Goal: Task Accomplishment & Management: Manage account settings

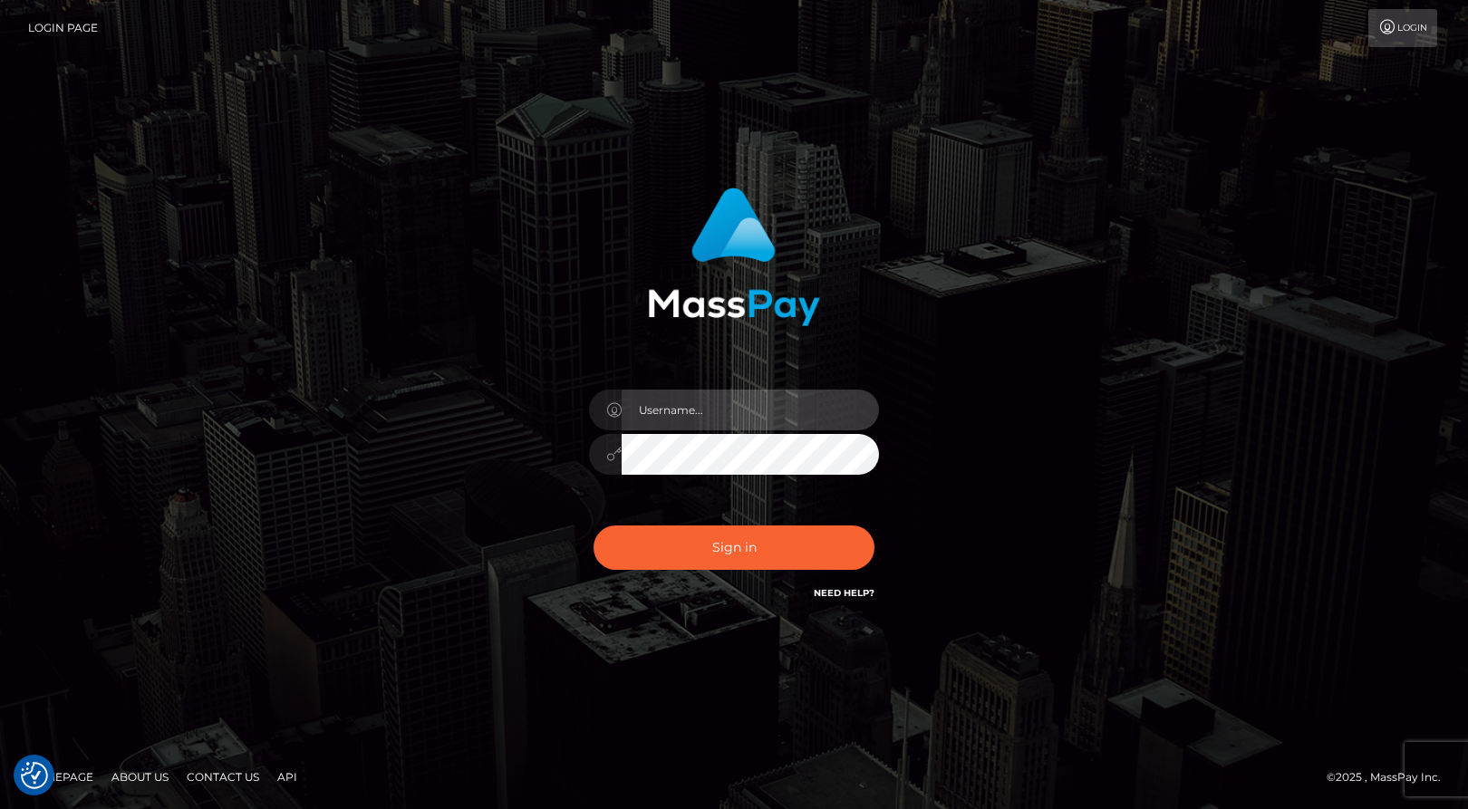
click at [719, 411] on input "text" at bounding box center [750, 410] width 257 height 41
type input "[EMAIL_ADDRESS][DOMAIN_NAME]"
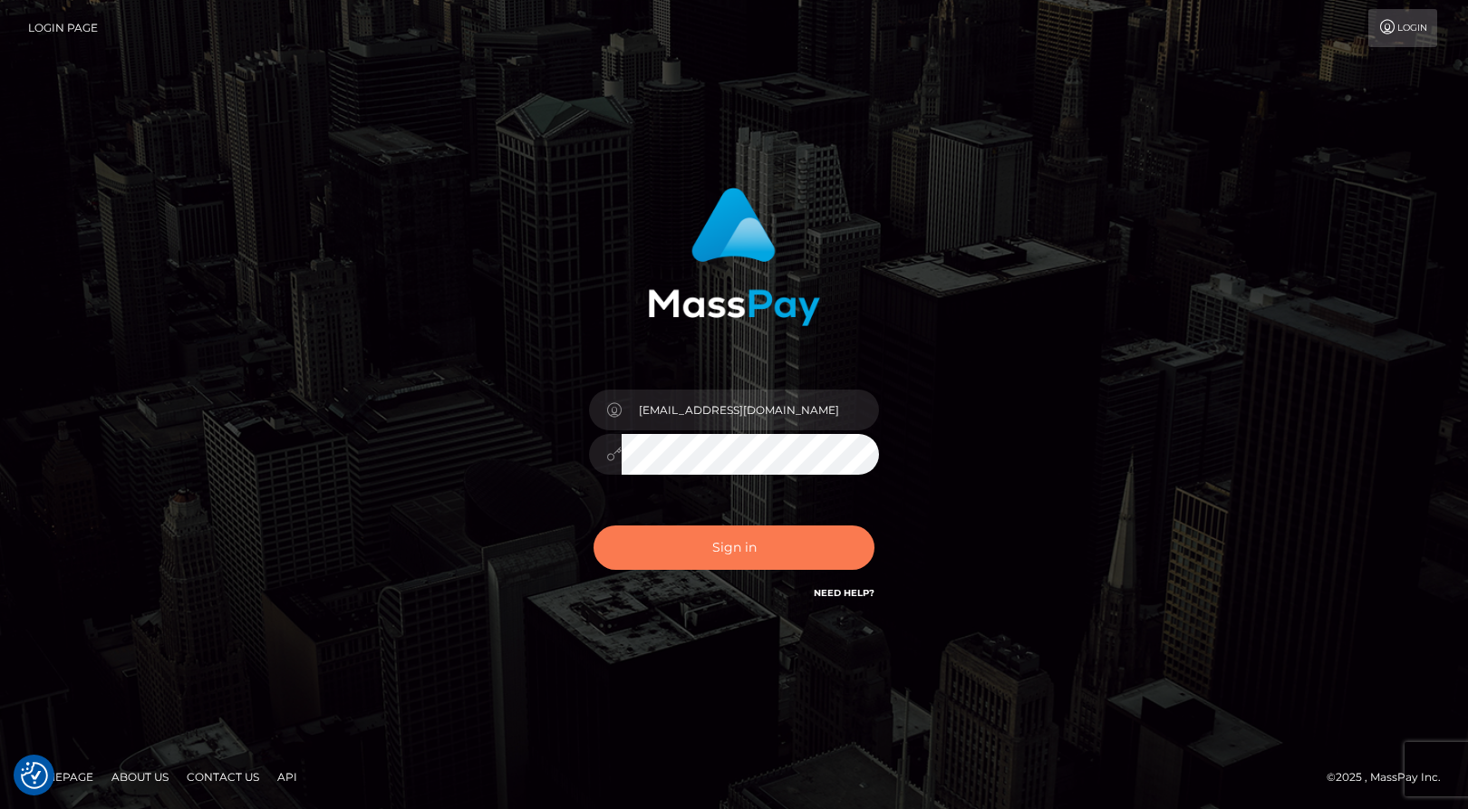
click at [694, 548] on button "Sign in" at bounding box center [733, 548] width 281 height 44
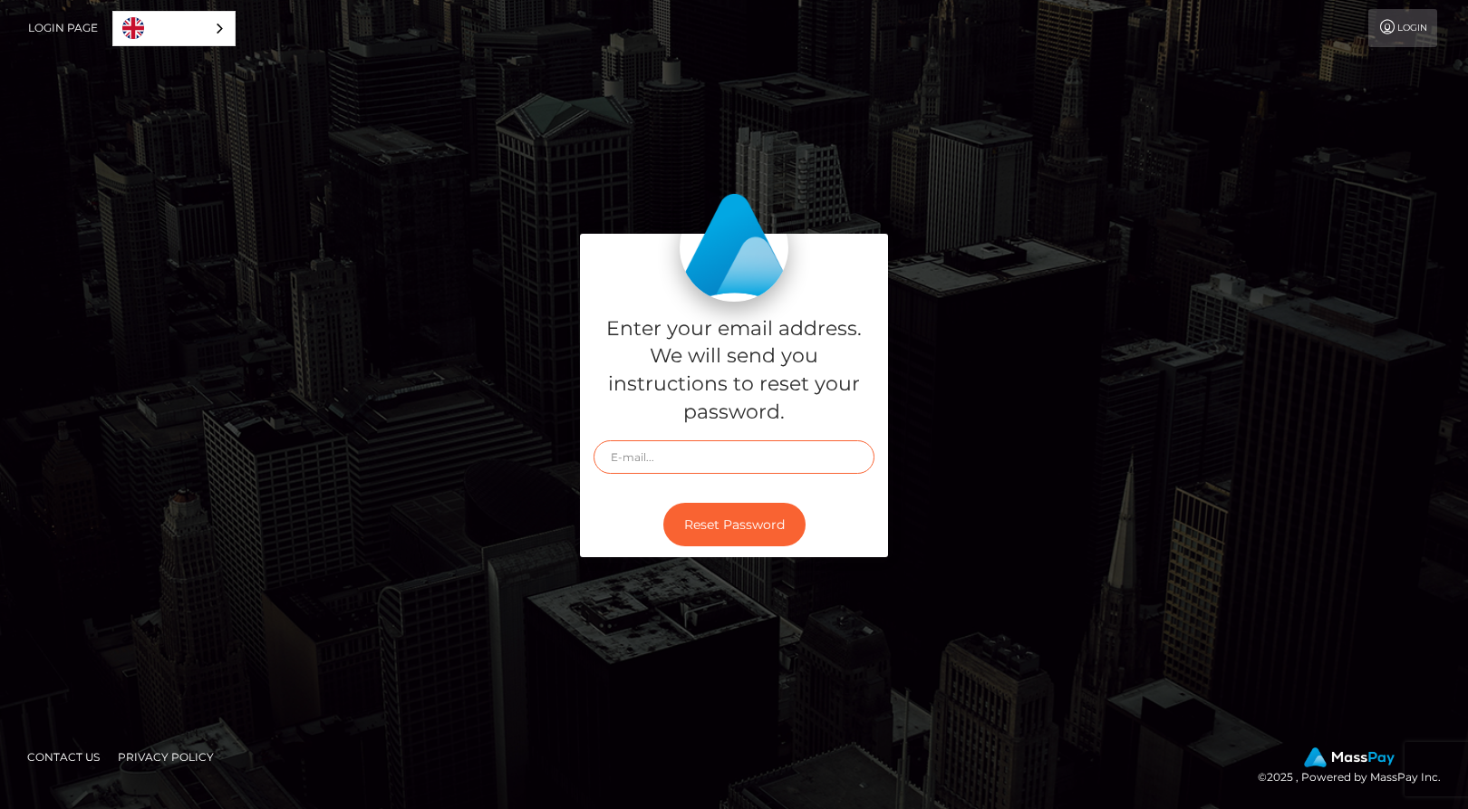
click at [648, 462] on input "text" at bounding box center [733, 457] width 281 height 34
type input "[EMAIL_ADDRESS][DOMAIN_NAME]"
click at [613, 518] on div "Reset Password" at bounding box center [734, 525] width 308 height 66
click at [720, 529] on button "Reset Password" at bounding box center [734, 525] width 142 height 44
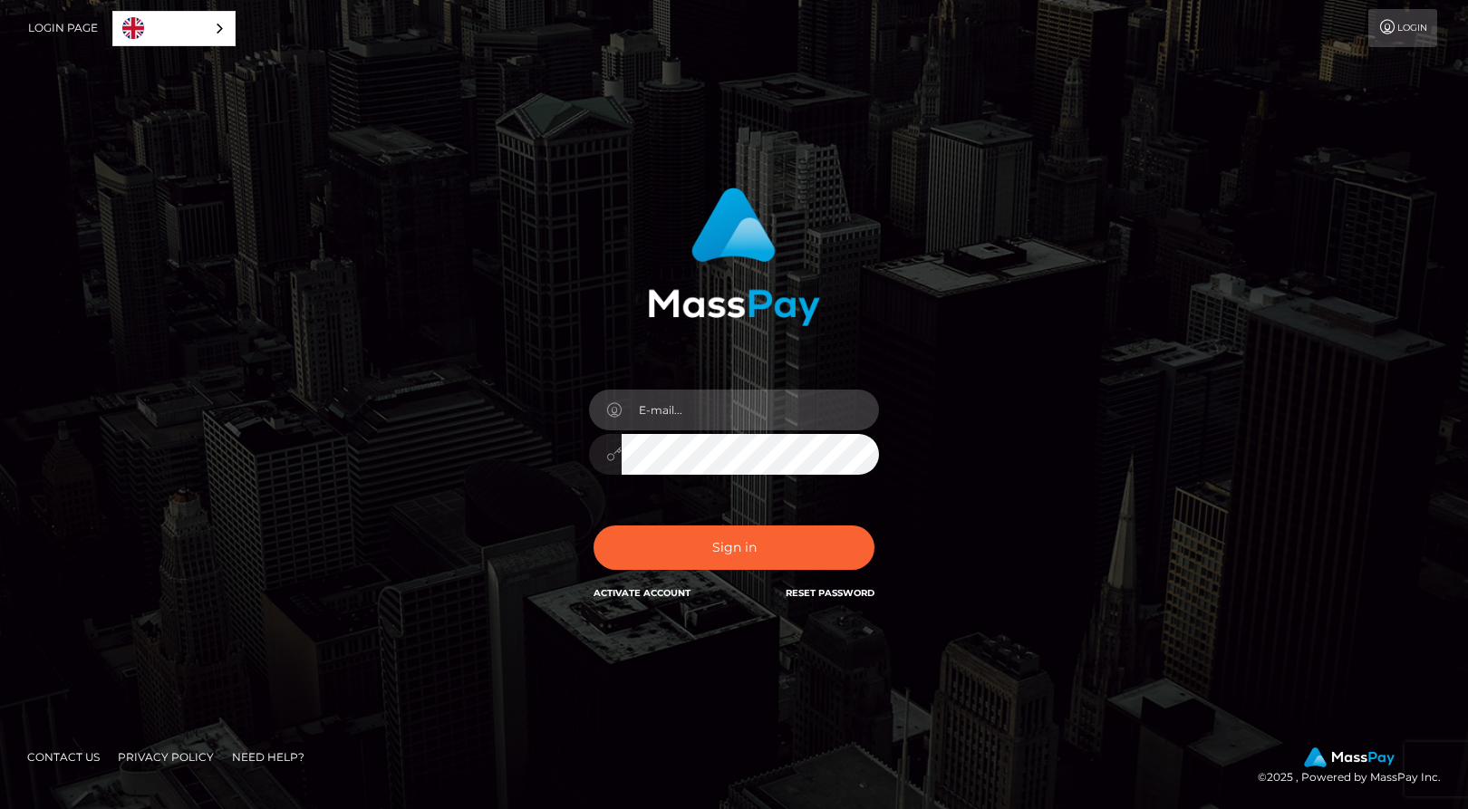
type input "[EMAIL_ADDRESS][DOMAIN_NAME]"
click at [652, 400] on input "[EMAIL_ADDRESS][DOMAIN_NAME]" at bounding box center [750, 410] width 257 height 41
click at [572, 449] on div "In order to protect your account, we're utilizing the help of a captcha service…" at bounding box center [735, 395] width 476 height 443
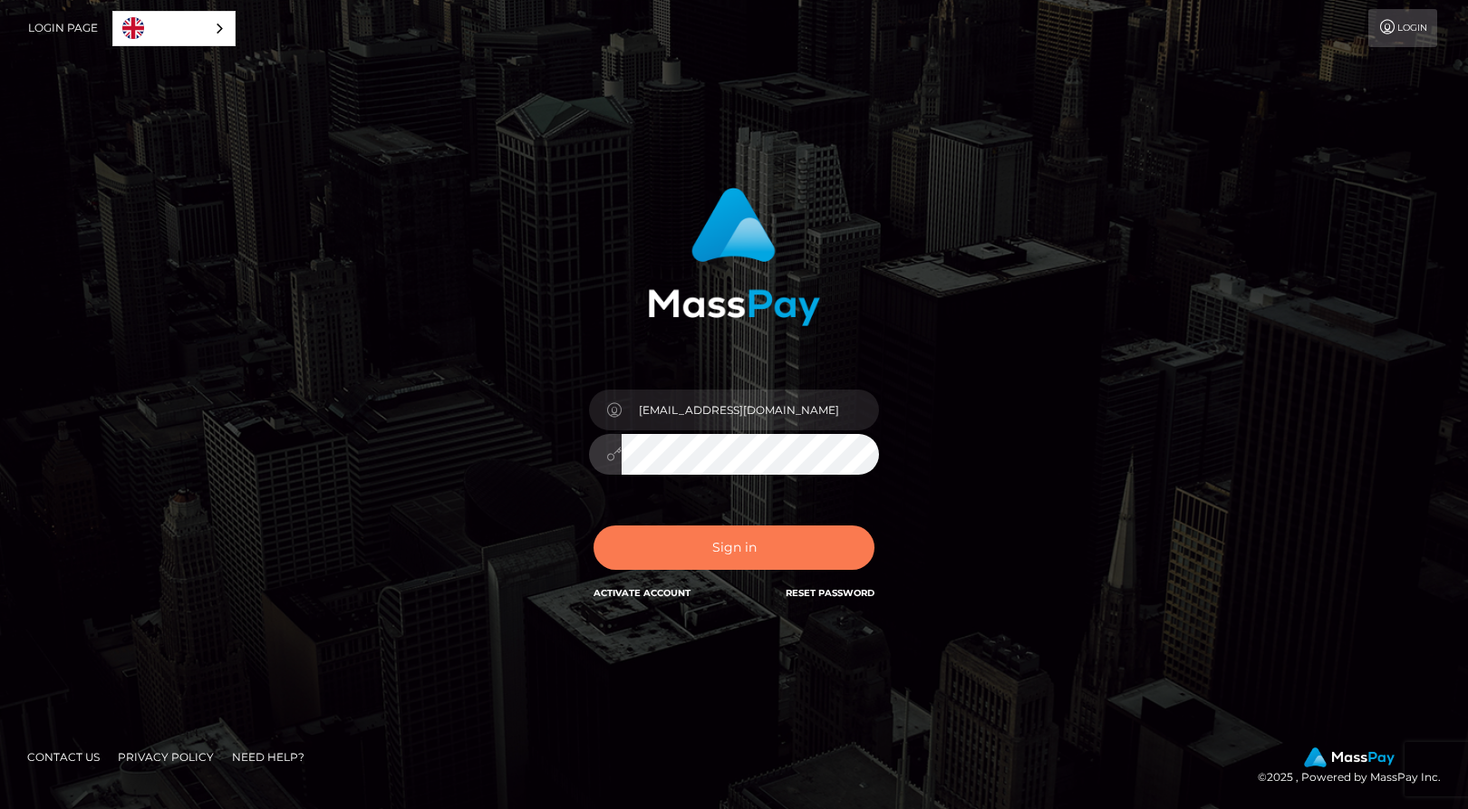
click at [647, 560] on button "Sign in" at bounding box center [733, 548] width 281 height 44
